Goal: Task Accomplishment & Management: Manage account settings

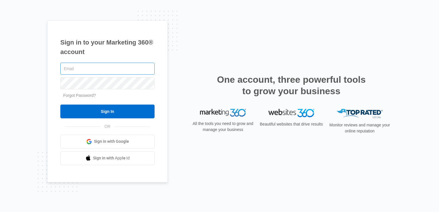
click at [117, 68] on input "text" at bounding box center [107, 69] width 94 height 12
click at [111, 141] on span "Sign in with Google" at bounding box center [111, 142] width 35 height 6
click at [83, 73] on input "text" at bounding box center [107, 69] width 94 height 12
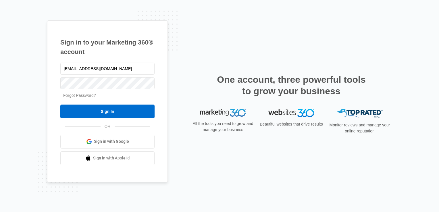
type input "[EMAIL_ADDRESS][DOMAIN_NAME]"
click at [83, 95] on link "Forgot Password?" at bounding box center [79, 95] width 33 height 5
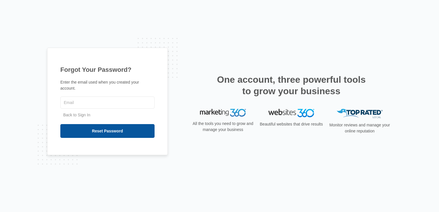
click at [112, 127] on input "Reset Password" at bounding box center [107, 131] width 94 height 14
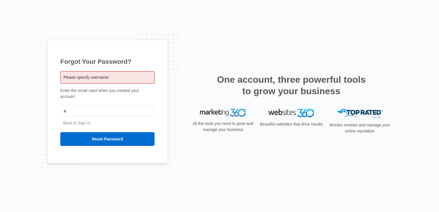
type input "[EMAIL_ADDRESS][DOMAIN_NAME]"
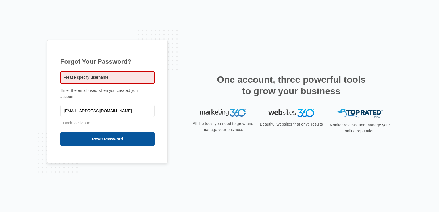
click at [101, 139] on input "Reset Password" at bounding box center [107, 139] width 94 height 14
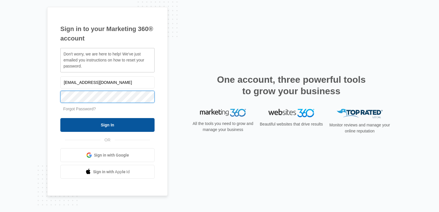
click at [135, 128] on input "Sign In" at bounding box center [107, 125] width 94 height 14
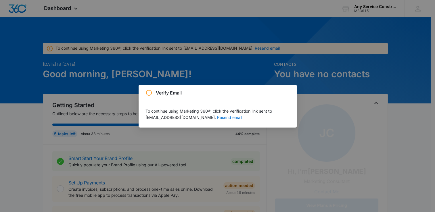
click at [320, 91] on div "Verify Email To continue using Marketing 360®, click the verification link sent…" at bounding box center [217, 106] width 435 height 212
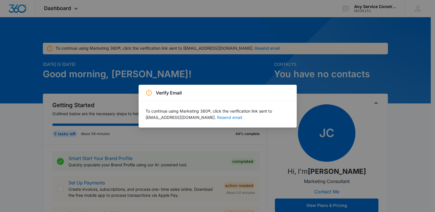
click at [230, 118] on button "Resend email" at bounding box center [229, 118] width 25 height 4
click at [335, 96] on div "Verify Email To continue using Marketing 360®, click the verification link sent…" at bounding box center [217, 106] width 435 height 212
click at [148, 93] on icon at bounding box center [149, 92] width 7 height 7
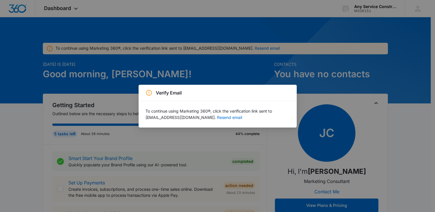
click at [148, 93] on icon at bounding box center [149, 92] width 7 height 7
drag, startPoint x: 234, startPoint y: 182, endPoint x: 197, endPoint y: 139, distance: 56.5
click at [197, 139] on div "Verify Email To continue using Marketing 360®, click the verification link sent…" at bounding box center [217, 106] width 435 height 212
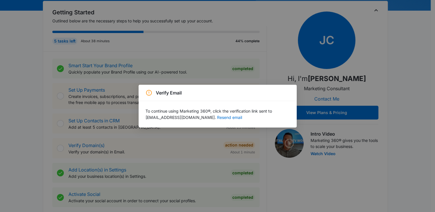
scroll to position [93, 0]
click at [177, 62] on div "Verify Email To continue using Marketing 360®, click the verification link sent…" at bounding box center [217, 106] width 435 height 212
click at [312, 132] on div "Verify Email To continue using Marketing 360®, click the verification link sent…" at bounding box center [217, 106] width 435 height 212
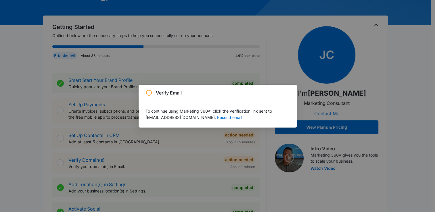
scroll to position [0, 0]
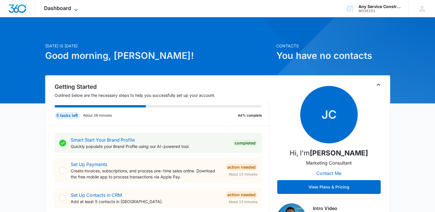
click at [73, 7] on icon at bounding box center [75, 10] width 7 height 7
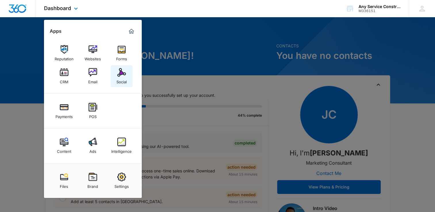
click at [119, 71] on img at bounding box center [121, 72] width 9 height 9
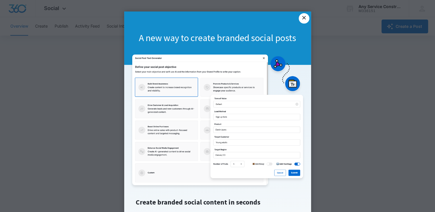
click at [305, 18] on link "×" at bounding box center [304, 18] width 10 height 10
